Goal: Transaction & Acquisition: Purchase product/service

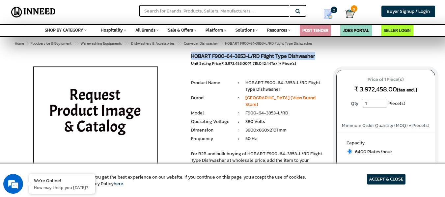
drag, startPoint x: 192, startPoint y: 57, endPoint x: 327, endPoint y: 57, distance: 135.0
click at [327, 57] on div "HOBART F900-64-3853-L/RD Flight Type Dishwasher MRP: ₹ 0.00 Unit Selling Price:…" at bounding box center [258, 131] width 145 height 157
copy h1 "HOBART F900-64-3853-L/RD Flight Type Dishwasher"
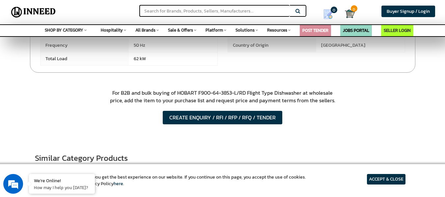
scroll to position [285, 0]
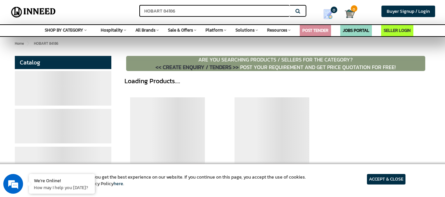
click at [376, 180] on article "ACCEPT & CLOSE" at bounding box center [386, 179] width 39 height 11
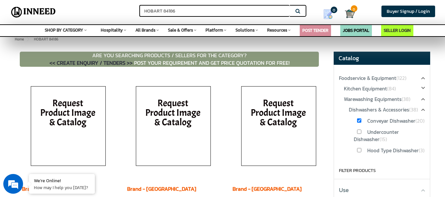
scroll to position [3, 0]
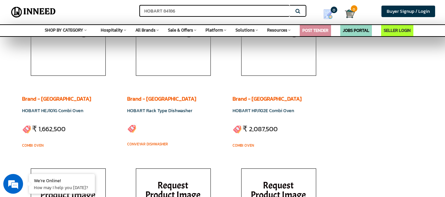
scroll to position [620, 0]
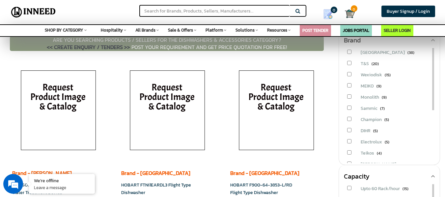
scroll to position [117, 0]
